Goal: Task Accomplishment & Management: Manage account settings

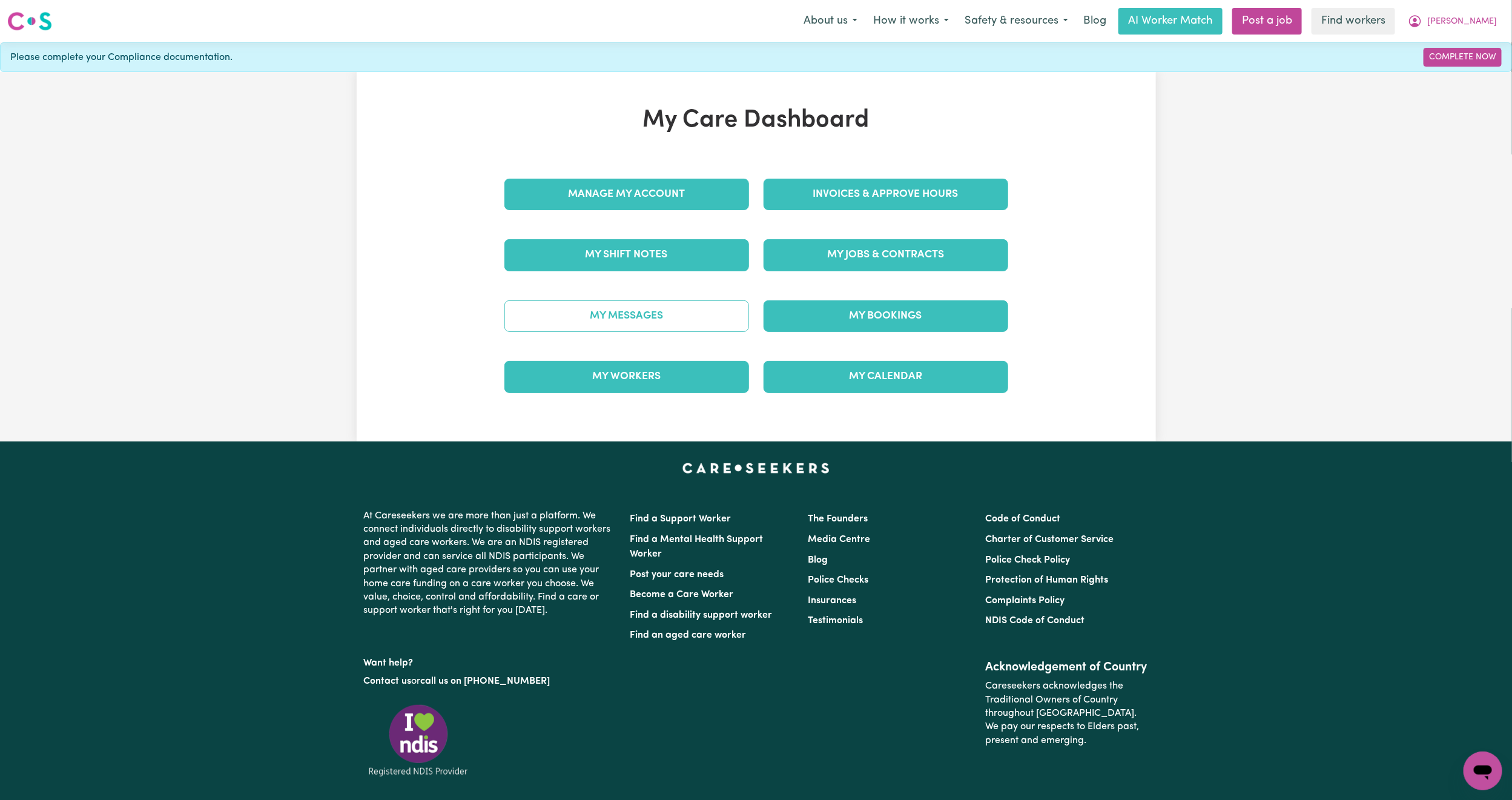
click at [689, 315] on link "My Messages" at bounding box center [627, 316] width 245 height 32
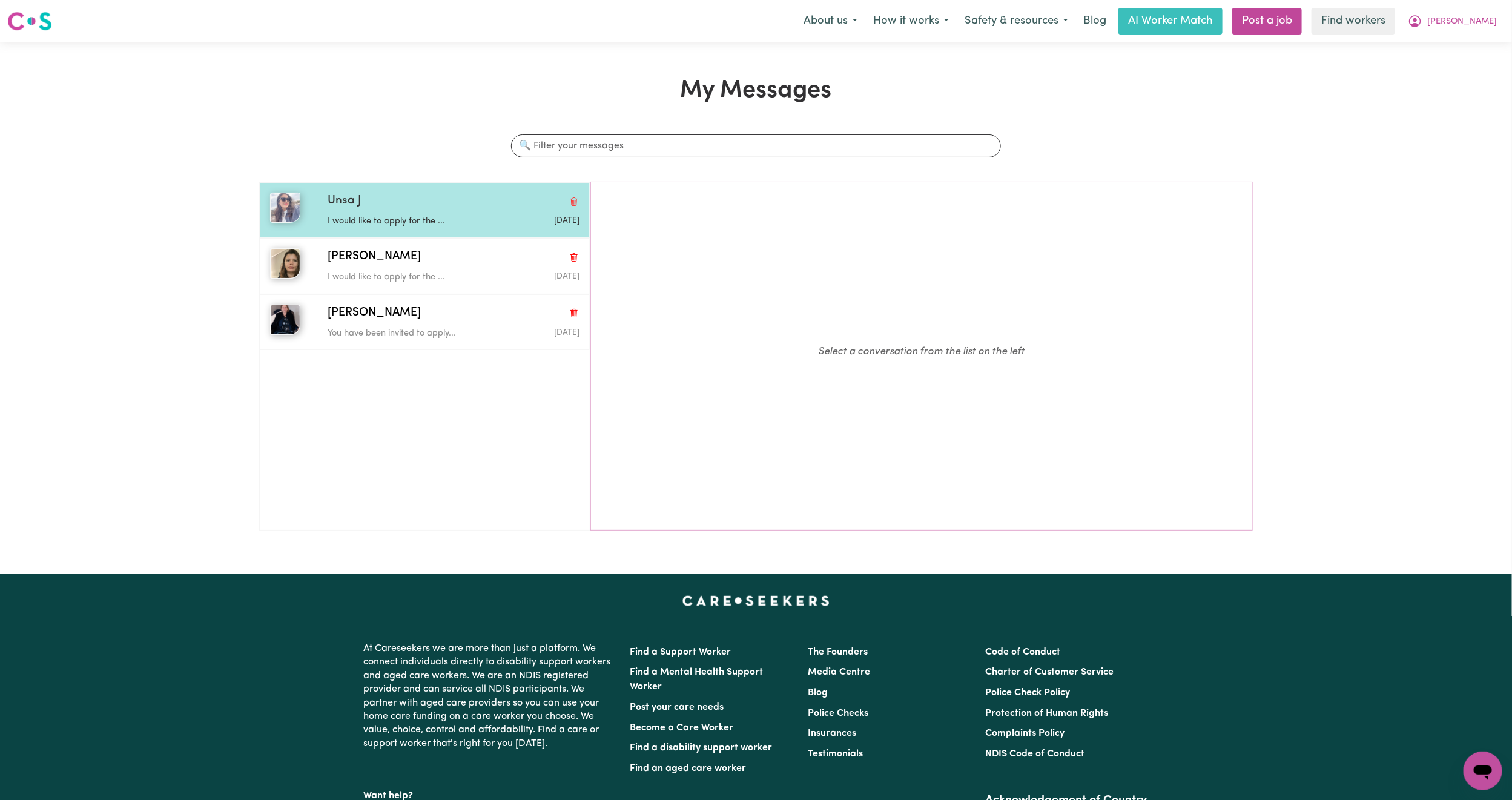
click at [409, 228] on p "I would like to apply for the ..." at bounding box center [411, 222] width 168 height 13
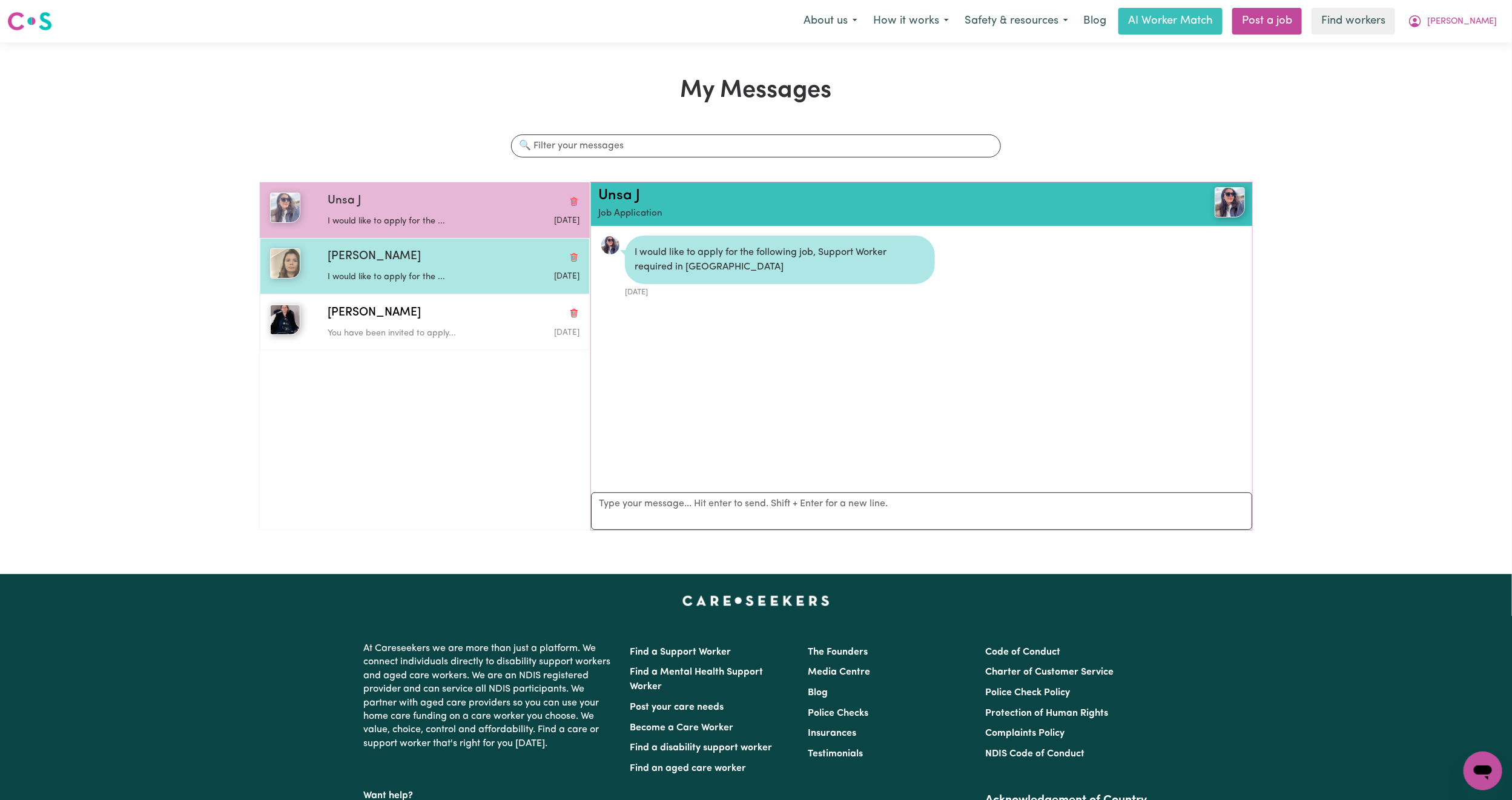
scroll to position [8, 0]
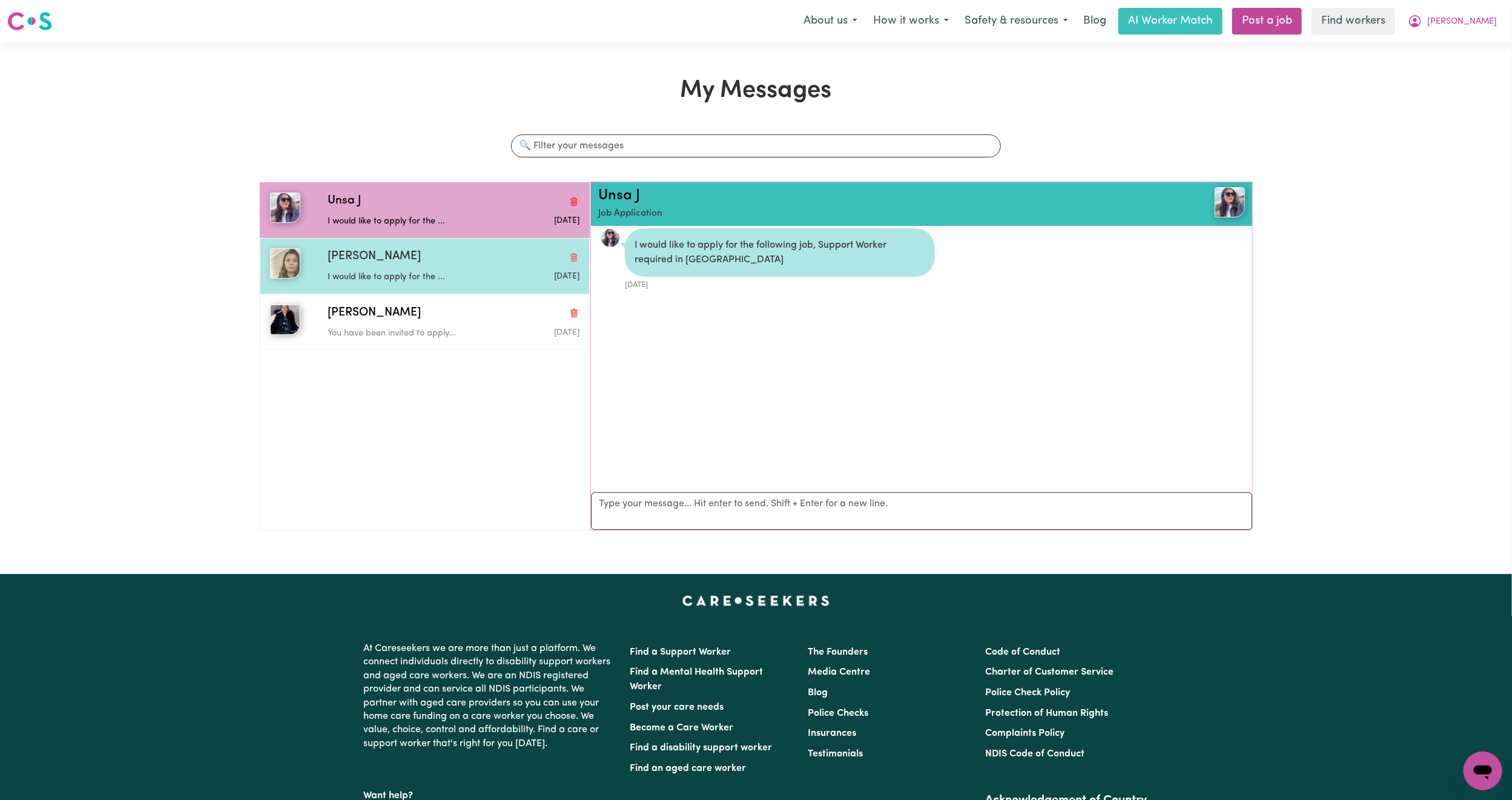
click at [409, 270] on div "I would like to apply for the ..." at bounding box center [411, 275] width 168 height 18
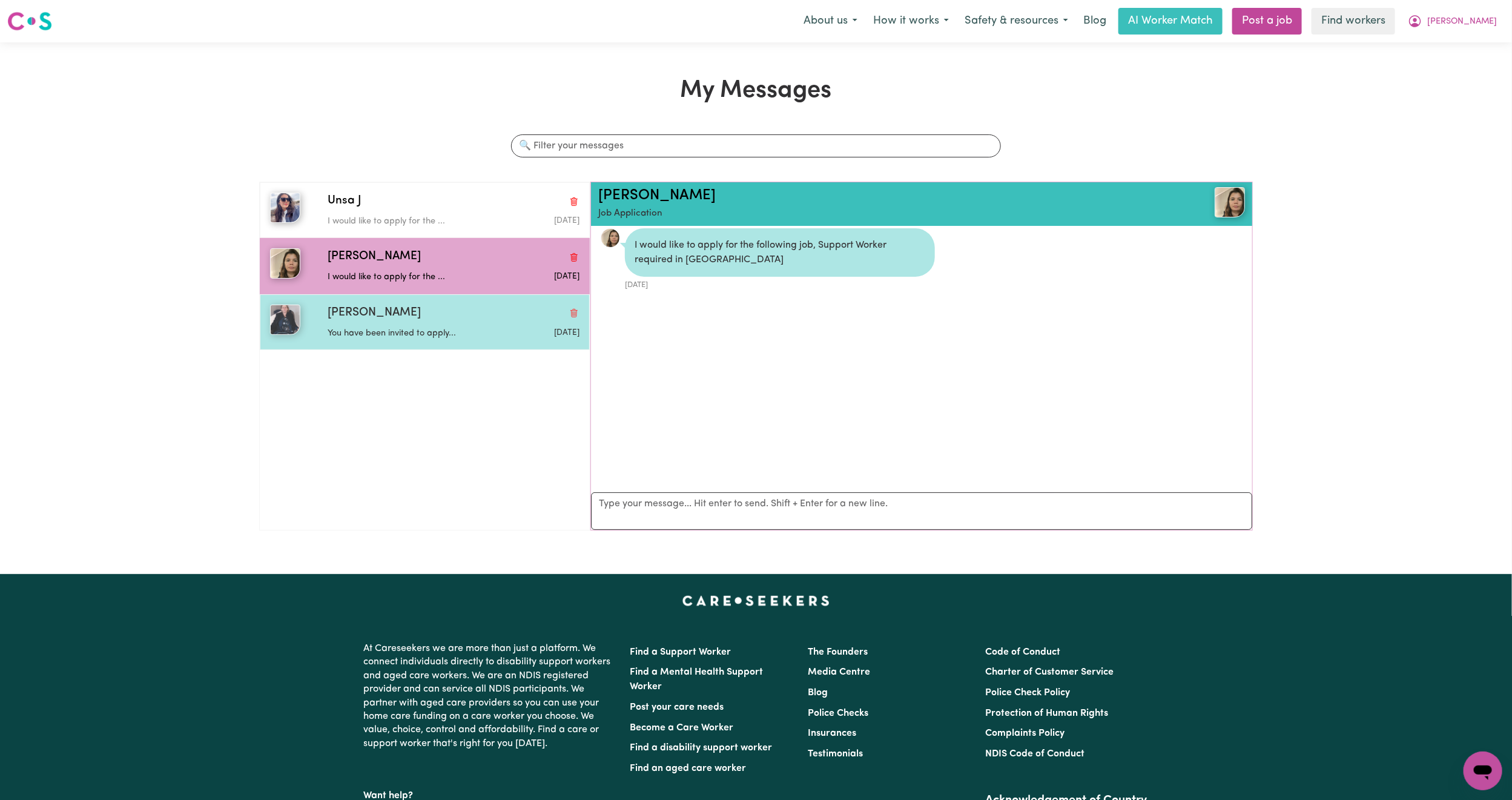
click at [410, 313] on div "Gail T" at bounding box center [453, 313] width 252 height 18
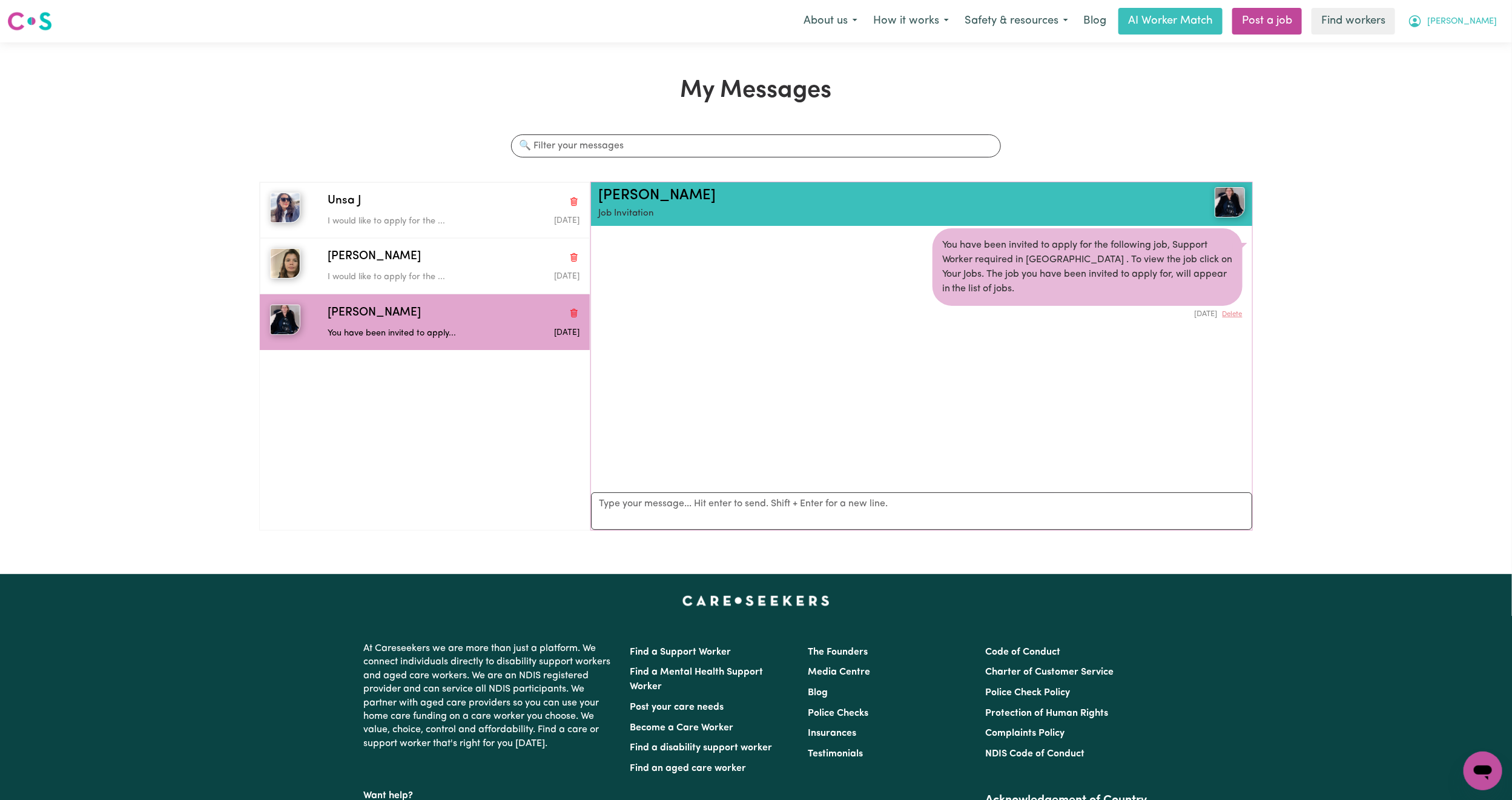
click at [1474, 24] on span "Rebecca" at bounding box center [1461, 22] width 69 height 13
click at [1449, 51] on link "My Dashboard" at bounding box center [1457, 47] width 96 height 23
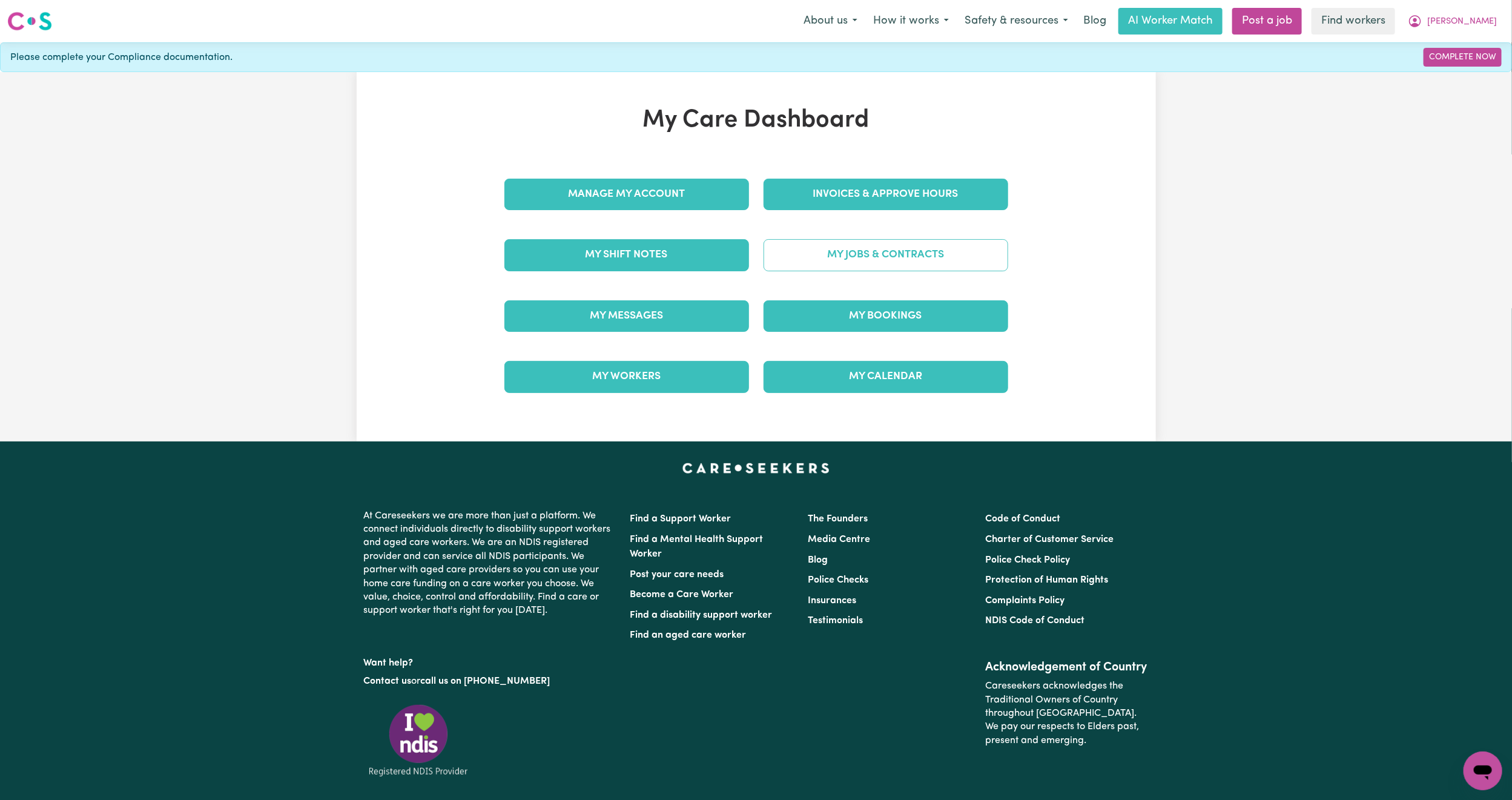
click at [947, 267] on link "My Jobs & Contracts" at bounding box center [885, 255] width 245 height 32
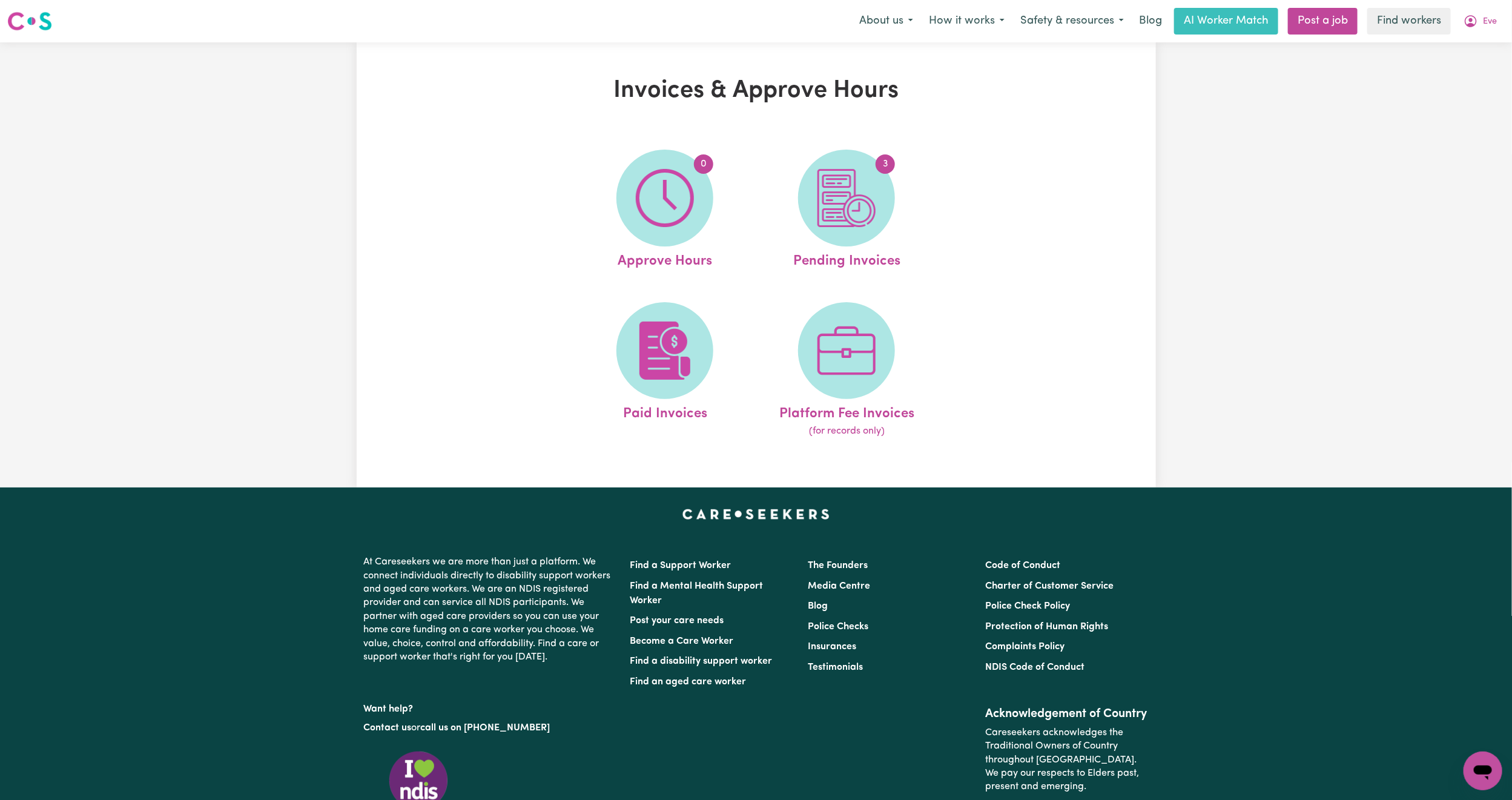
click at [1499, 15] on button "Eve" at bounding box center [1480, 22] width 49 height 26
click at [1480, 36] on link "My Dashboard" at bounding box center [1457, 47] width 96 height 23
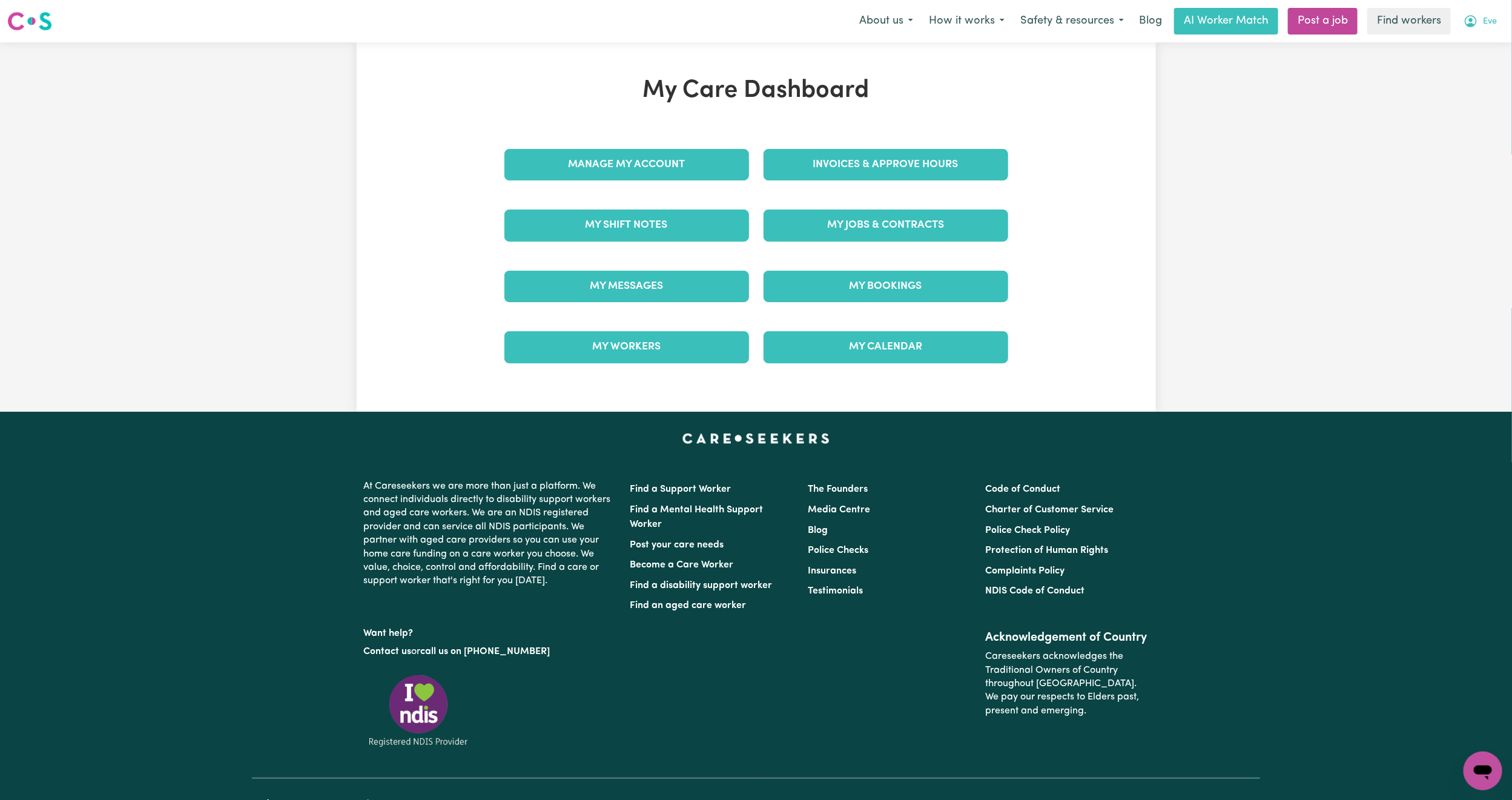
click at [1485, 27] on span "Eve" at bounding box center [1490, 22] width 14 height 13
click at [1457, 71] on link "Logout" at bounding box center [1457, 69] width 96 height 23
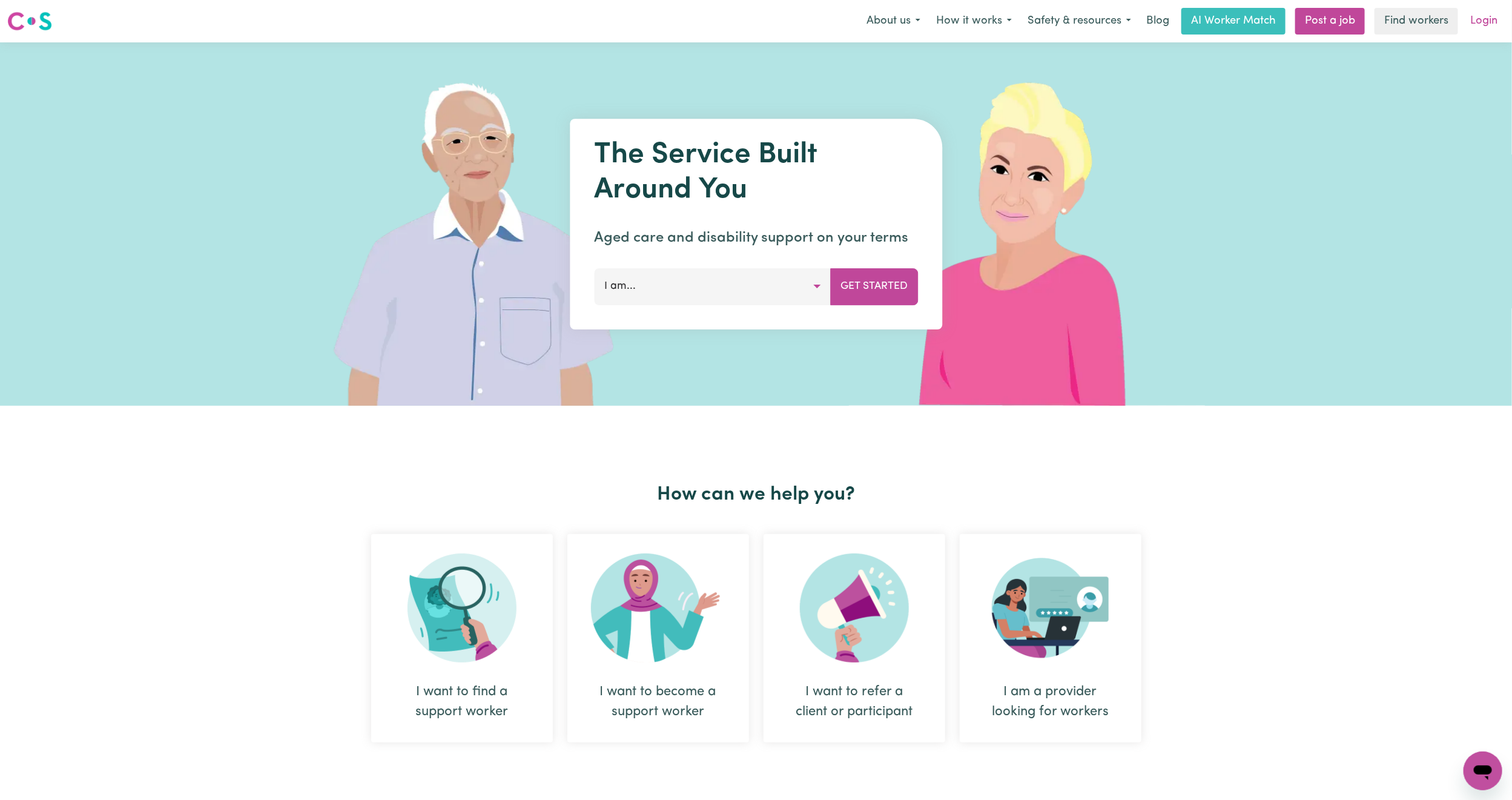
click at [1495, 21] on link "Login" at bounding box center [1484, 22] width 42 height 27
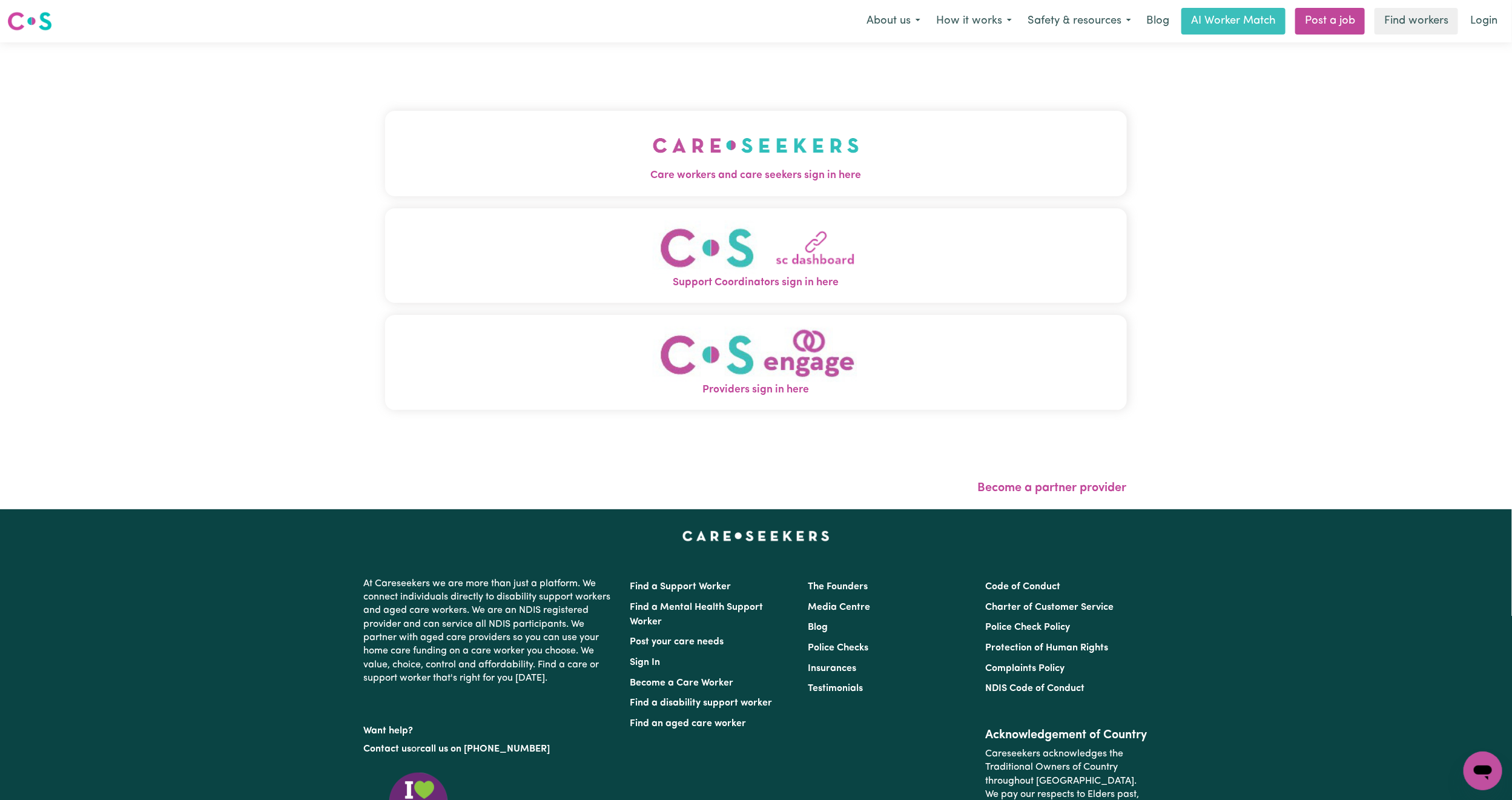
click at [762, 133] on button "Care workers and care seekers sign in here" at bounding box center [756, 153] width 742 height 85
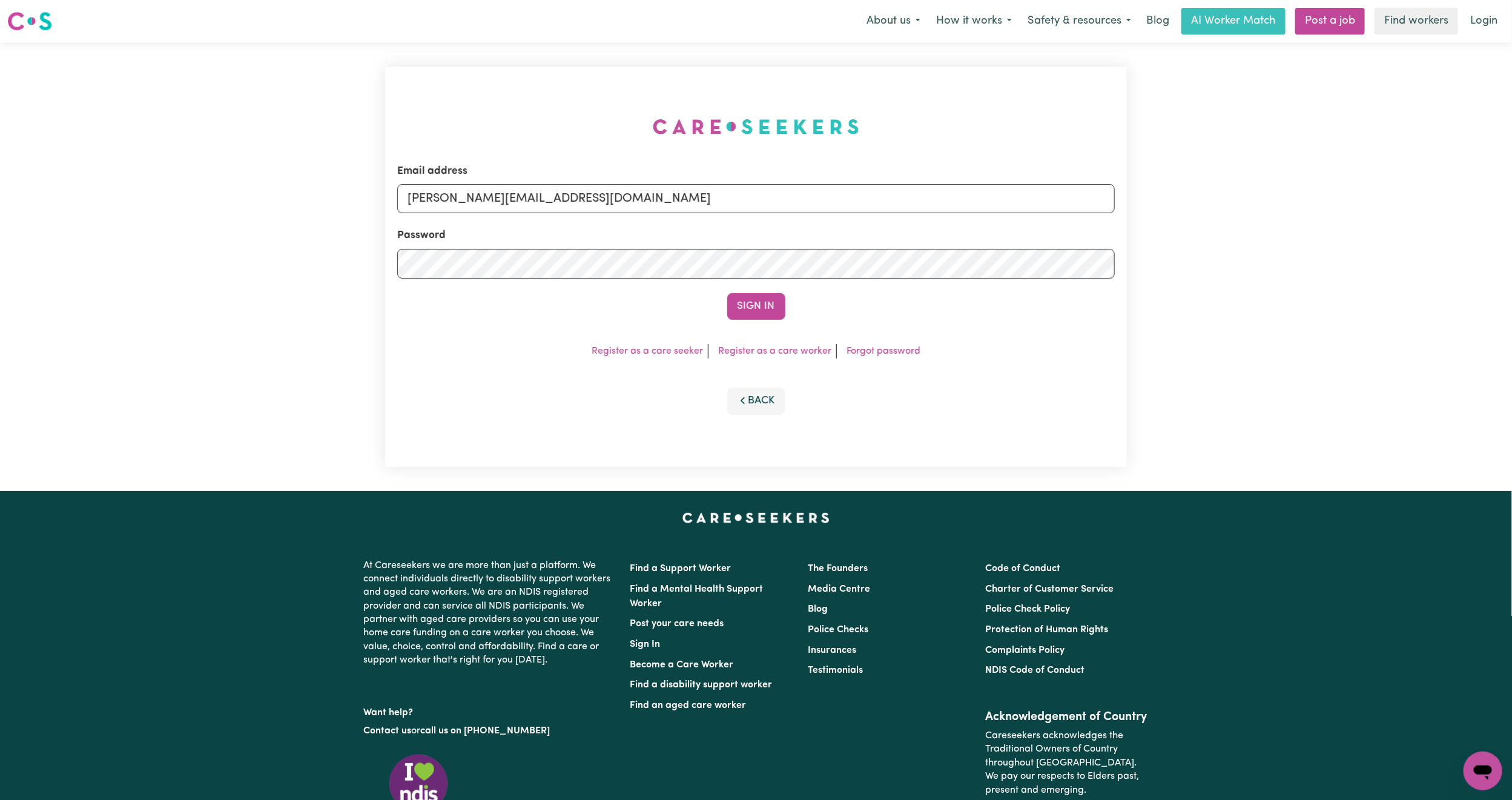
click at [667, 177] on div "Email address [PERSON_NAME][EMAIL_ADDRESS][DOMAIN_NAME]" at bounding box center [756, 189] width 718 height 50
click at [497, 209] on input "[PERSON_NAME][EMAIL_ADDRESS][DOMAIN_NAME]" at bounding box center [756, 198] width 718 height 29
drag, startPoint x: 474, startPoint y: 195, endPoint x: 1300, endPoint y: 216, distance: 826.3
click at [1300, 216] on div "Email address [EMAIL_ADDRESS][PERSON_NAME][DOMAIN_NAME] Password Sign In Regist…" at bounding box center [756, 267] width 1512 height 449
paste input "[PERSON_NAME][EMAIL_ADDRESS][DOMAIN_NAME]"
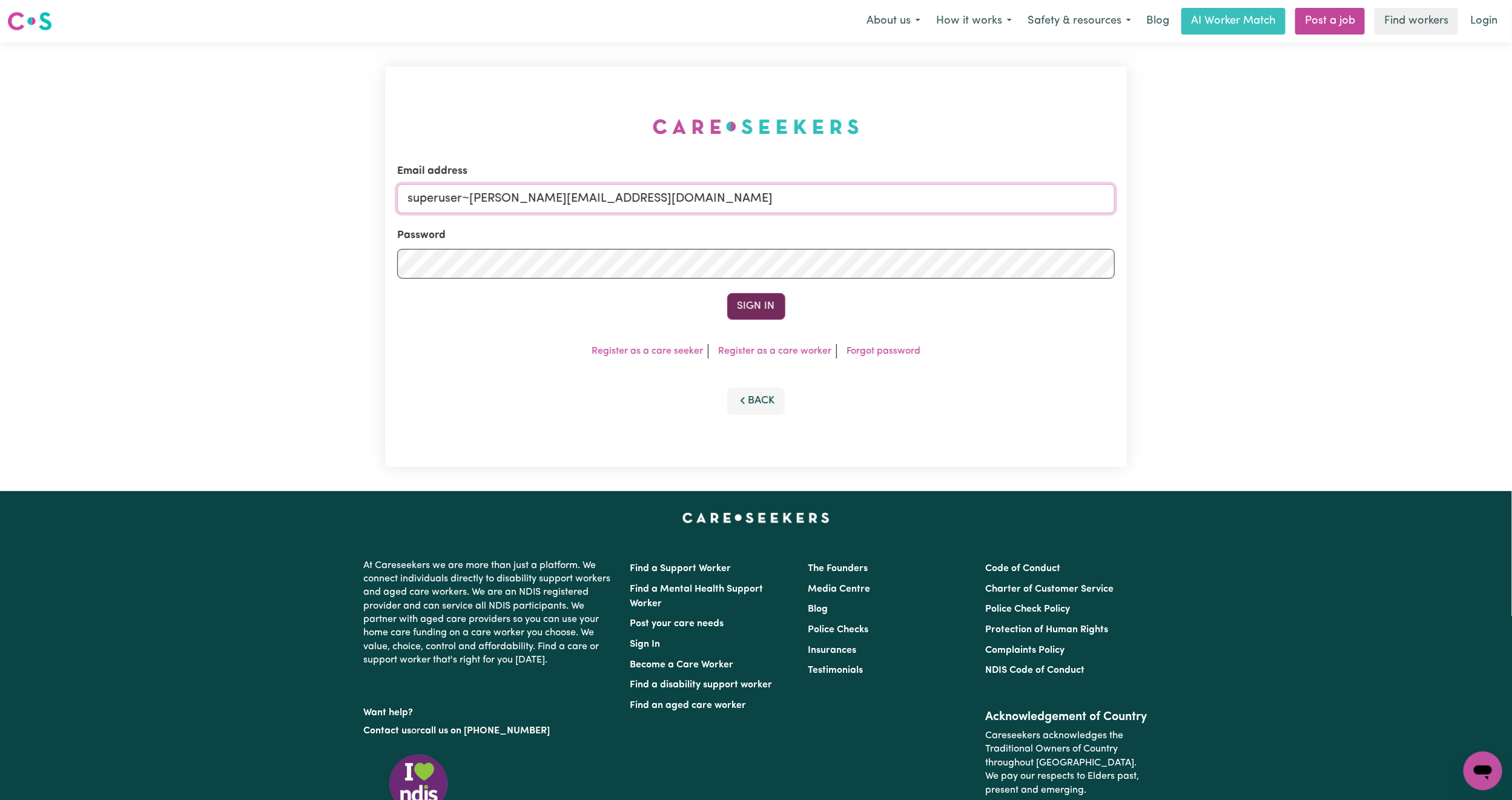
type input "superuser~[PERSON_NAME][EMAIL_ADDRESS][DOMAIN_NAME]"
click at [732, 298] on button "Sign In" at bounding box center [756, 307] width 58 height 27
